Goal: Participate in discussion

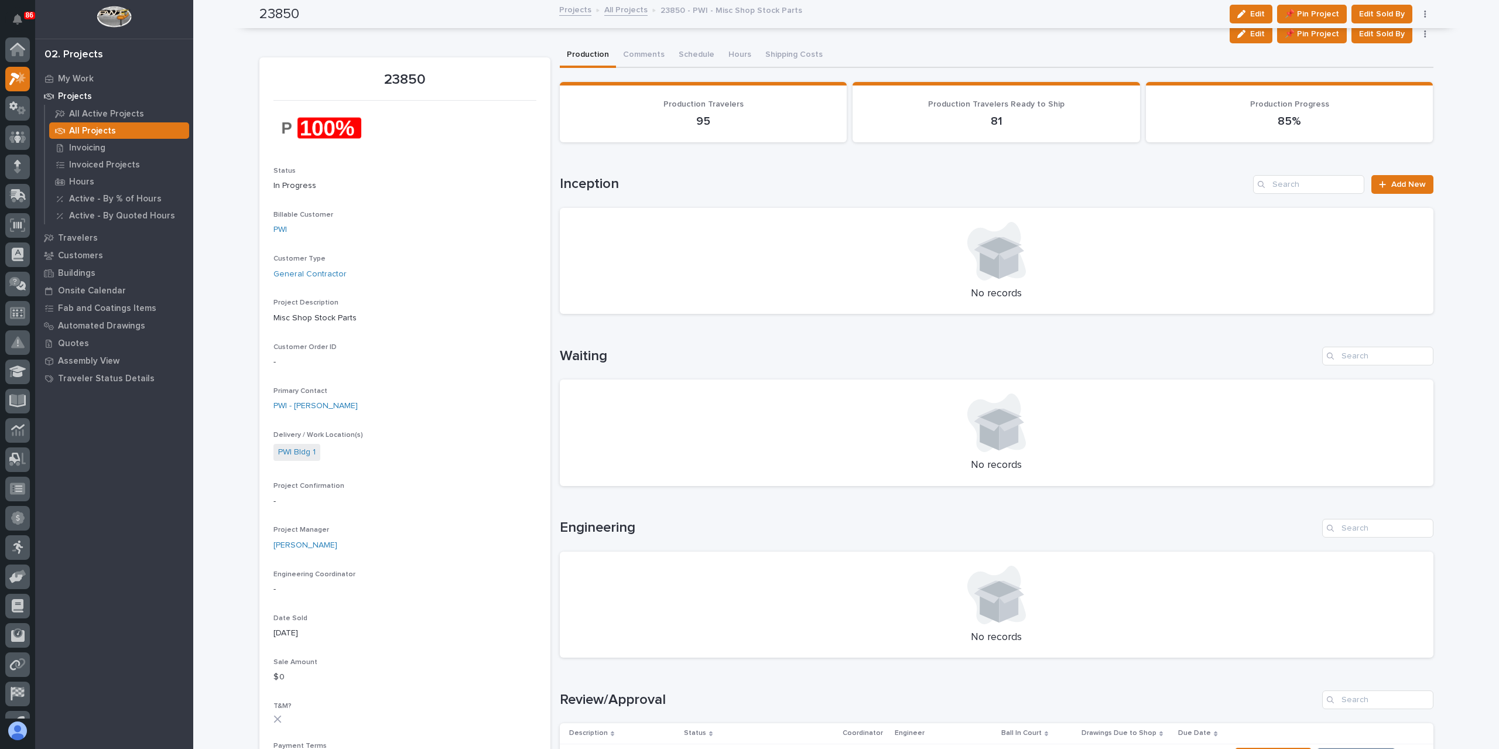
scroll to position [21, 0]
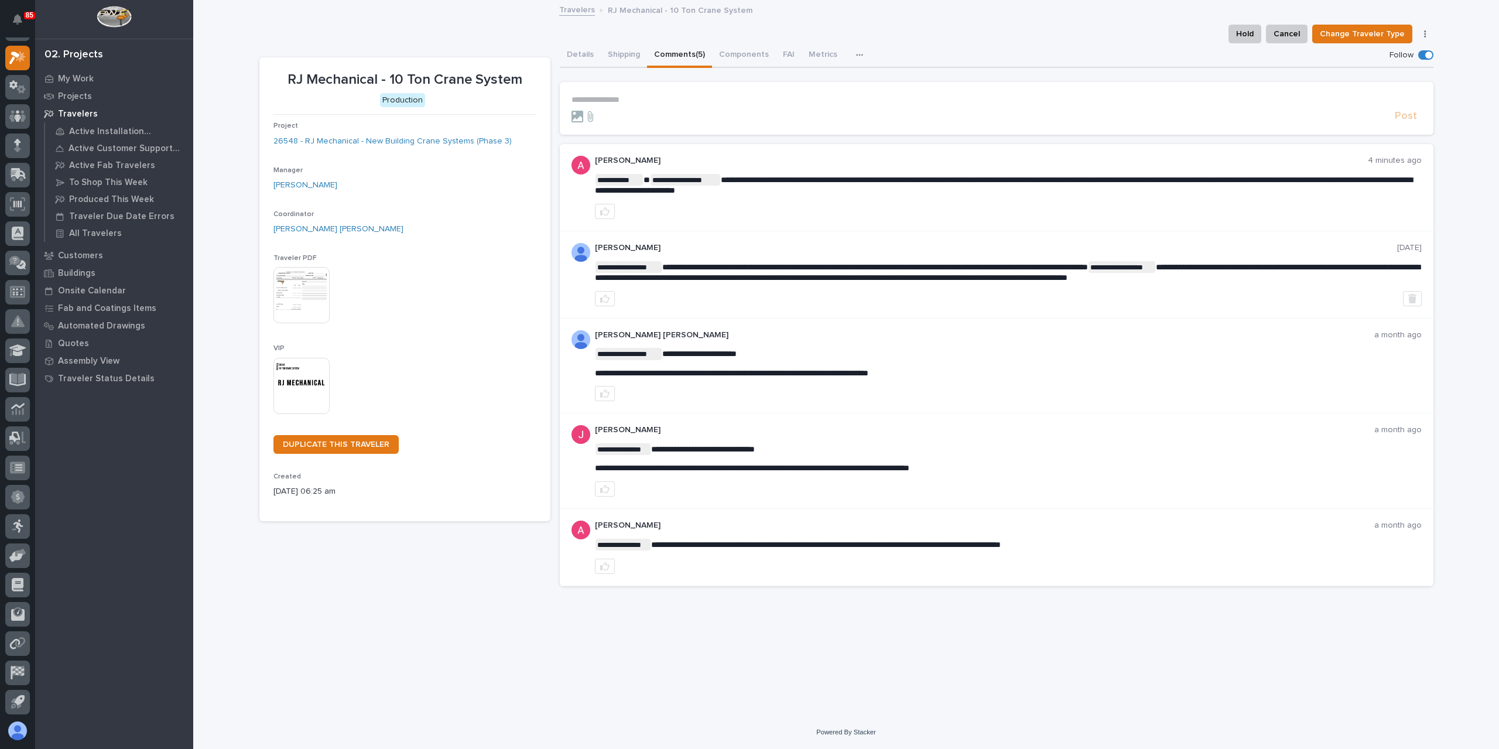
click at [624, 110] on div "Post" at bounding box center [997, 116] width 850 height 13
click at [627, 99] on p "**********" at bounding box center [997, 100] width 850 height 10
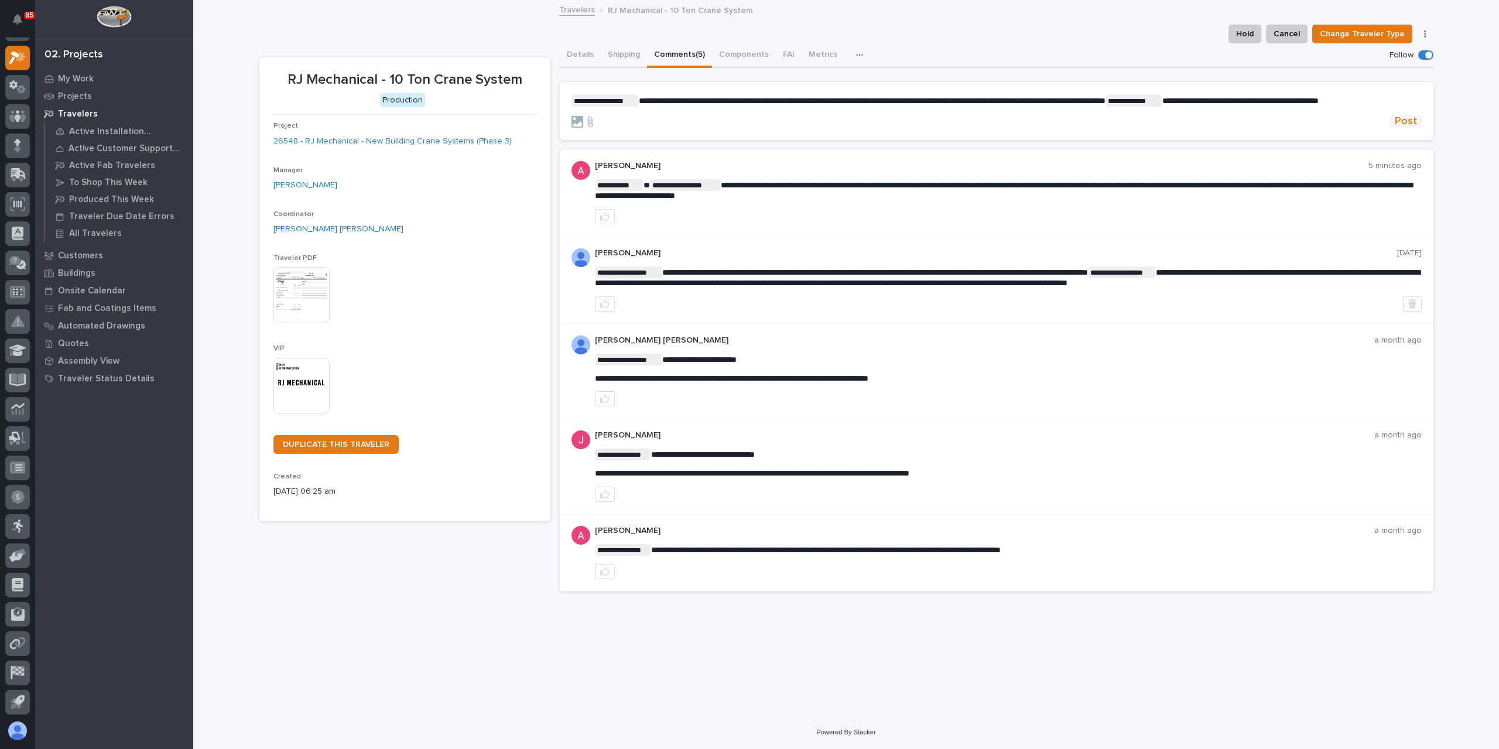
click at [1416, 128] on span "Post" at bounding box center [1406, 121] width 22 height 13
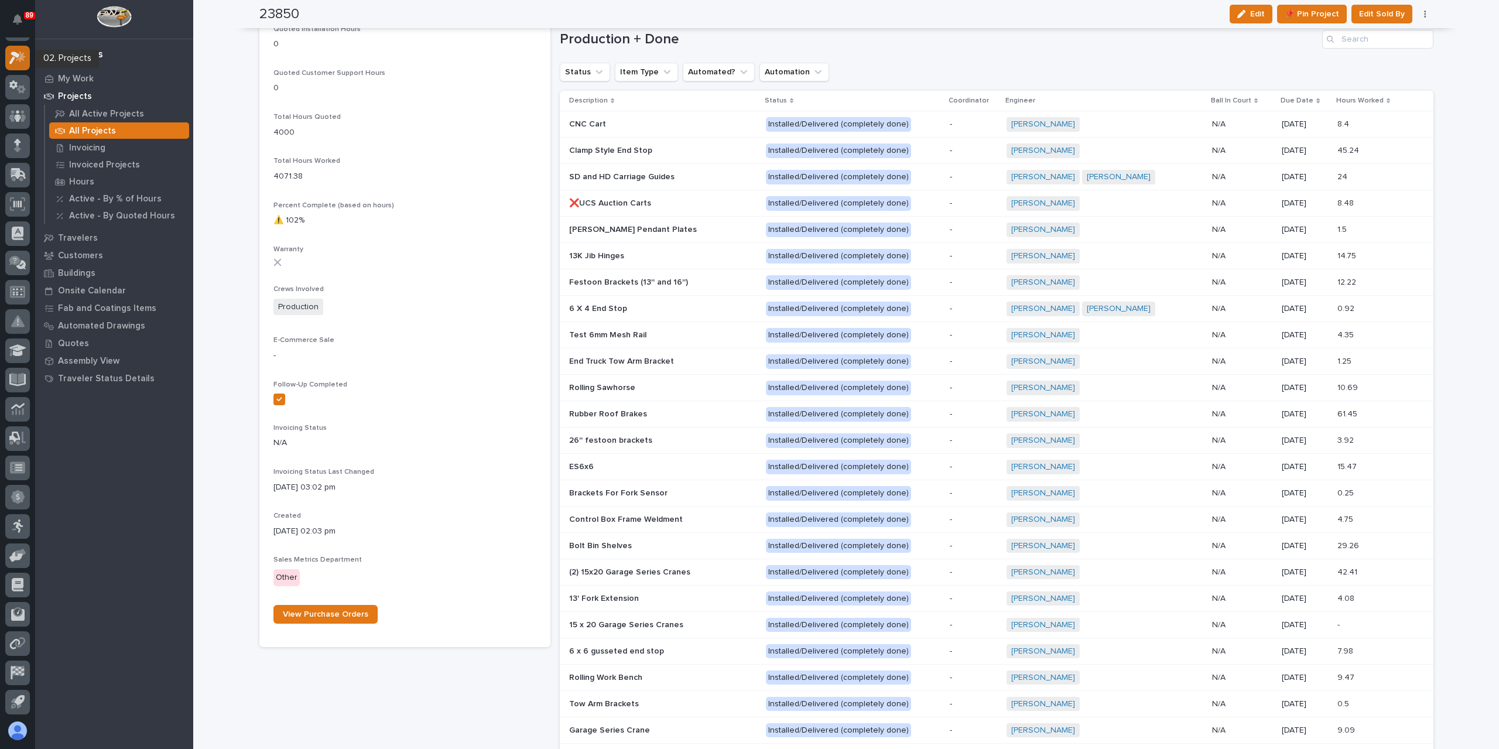
click at [21, 66] on div at bounding box center [17, 58] width 25 height 25
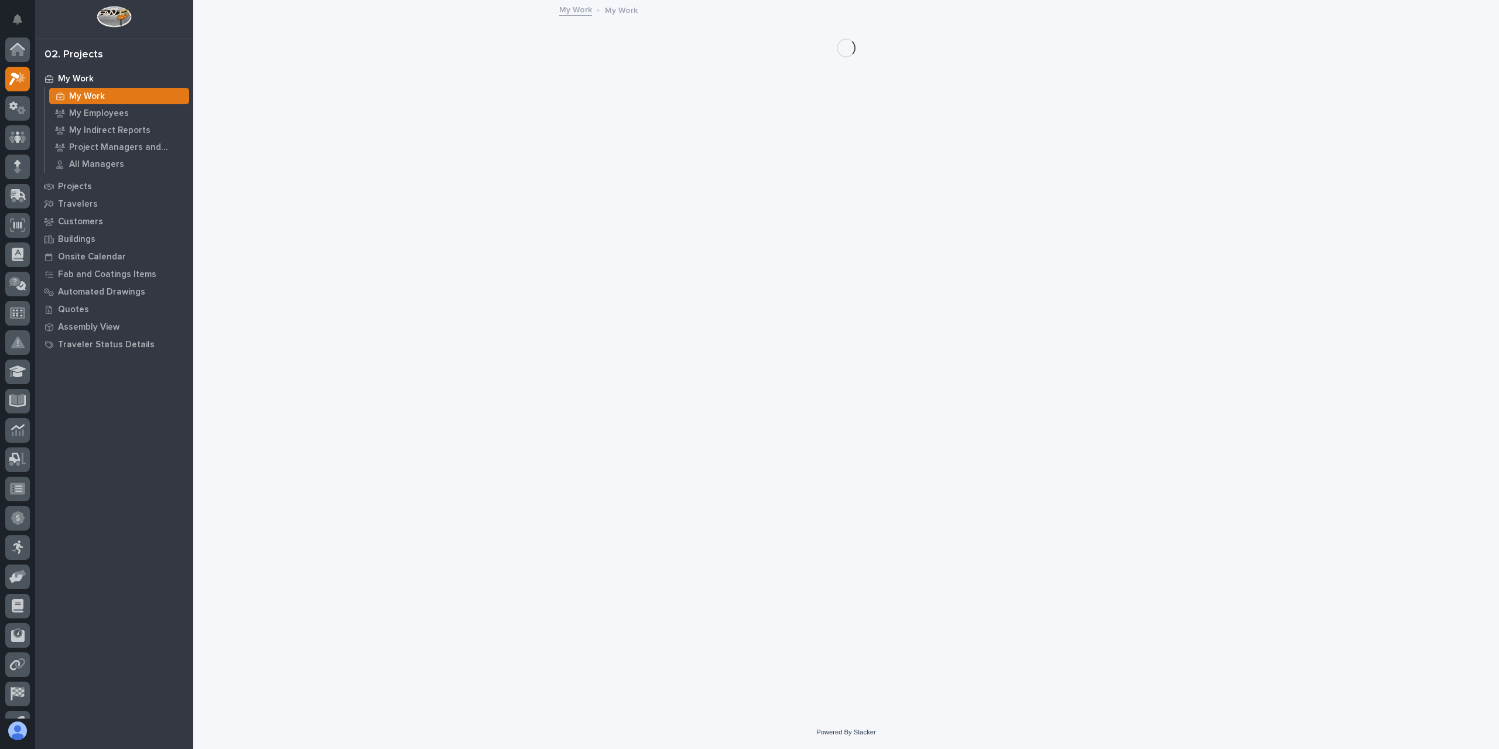
scroll to position [21, 0]
